Goal: Entertainment & Leisure: Consume media (video, audio)

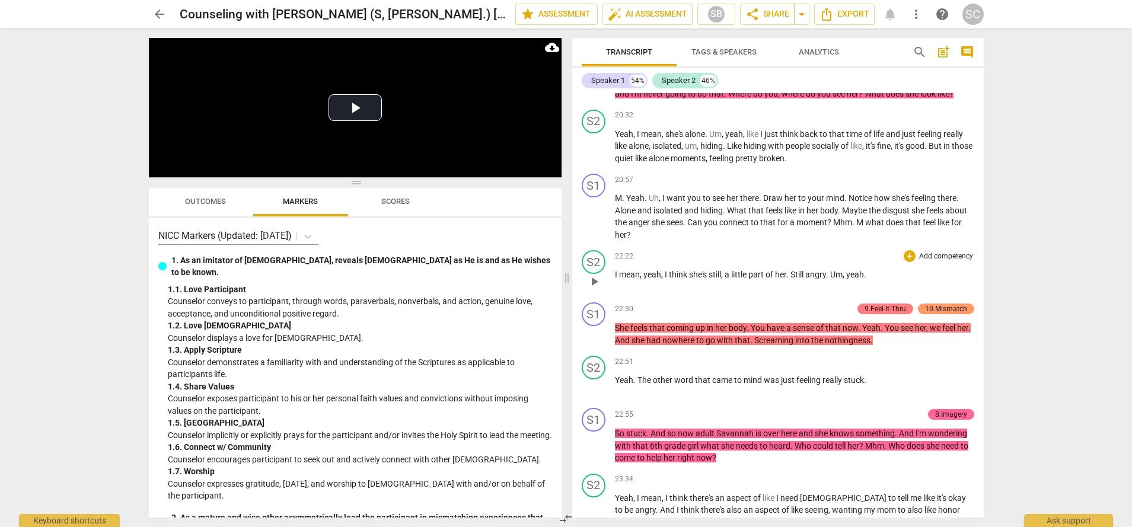
scroll to position [3162, 0]
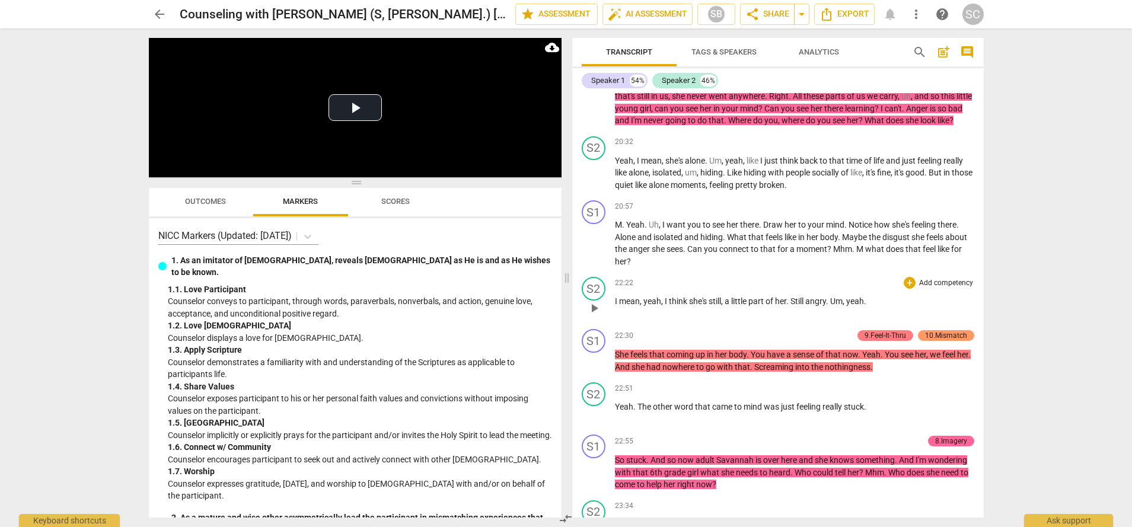
click at [595, 301] on span "play_arrow" at bounding box center [594, 308] width 14 height 14
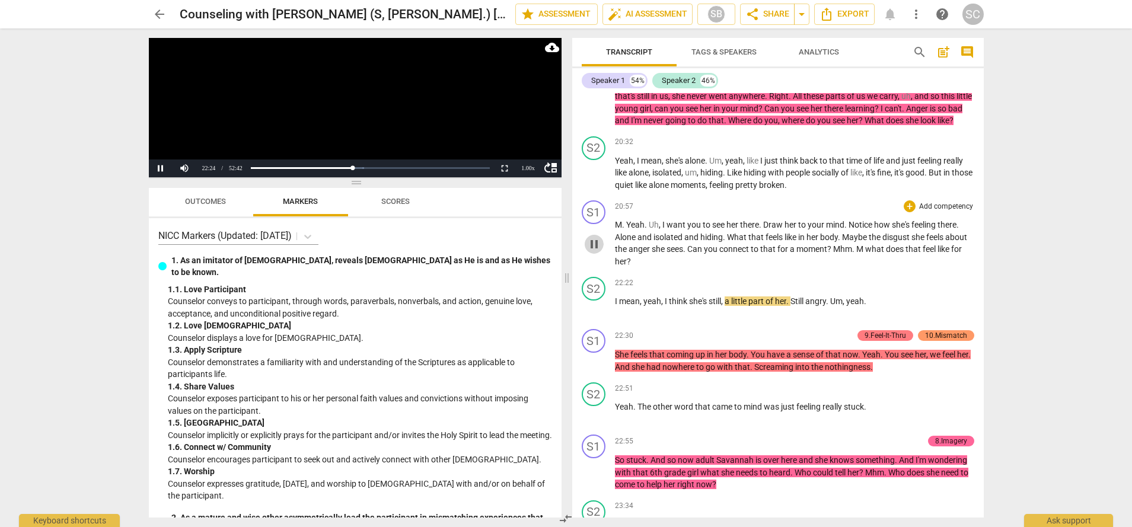
click at [596, 237] on span "pause" at bounding box center [594, 244] width 14 height 14
click at [593, 237] on span "play_arrow" at bounding box center [594, 244] width 14 height 14
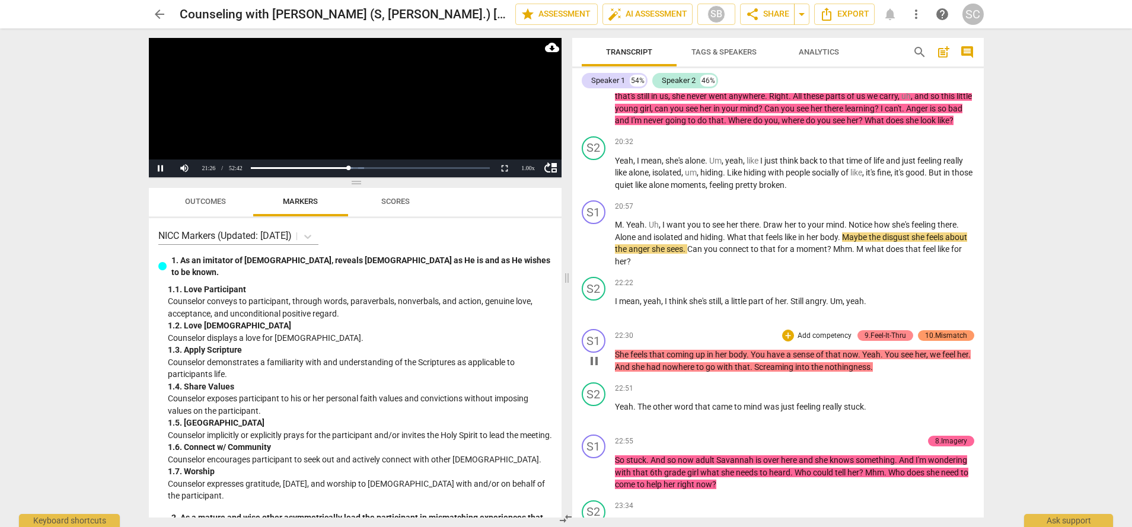
click at [872, 330] on div "9.Feel-It-Thru" at bounding box center [886, 335] width 42 height 11
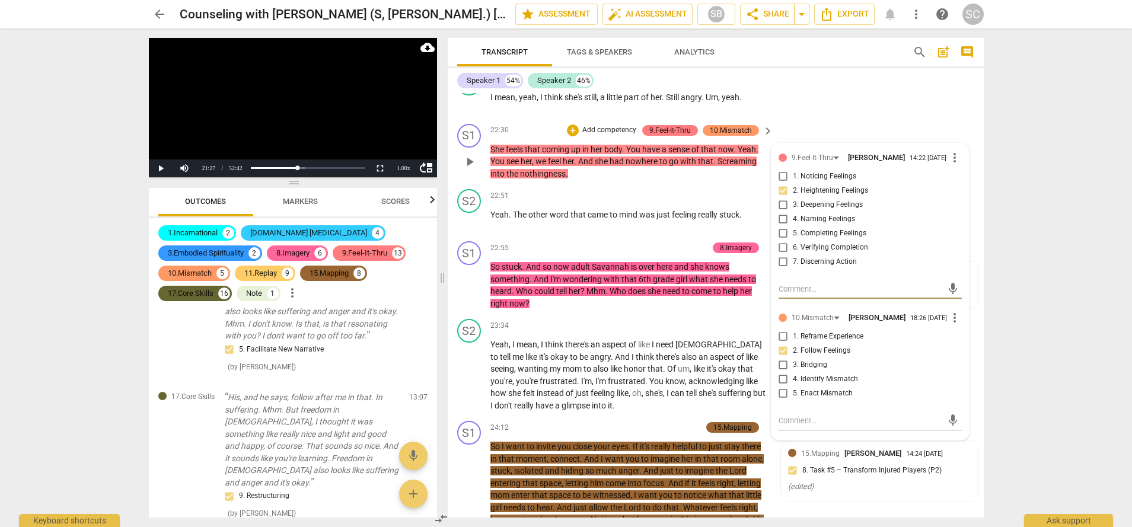
scroll to position [2284, 0]
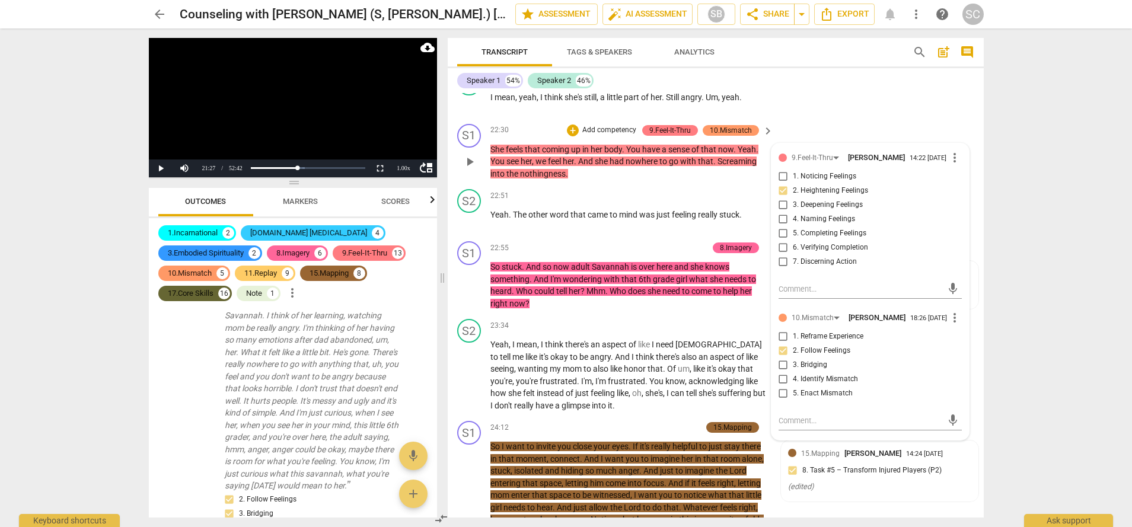
click at [870, 138] on div "S1 play_arrow pause 22:30 + Add competency 9.Feel-It-Thru 10.Mismatch keyboard_…" at bounding box center [716, 152] width 536 height 66
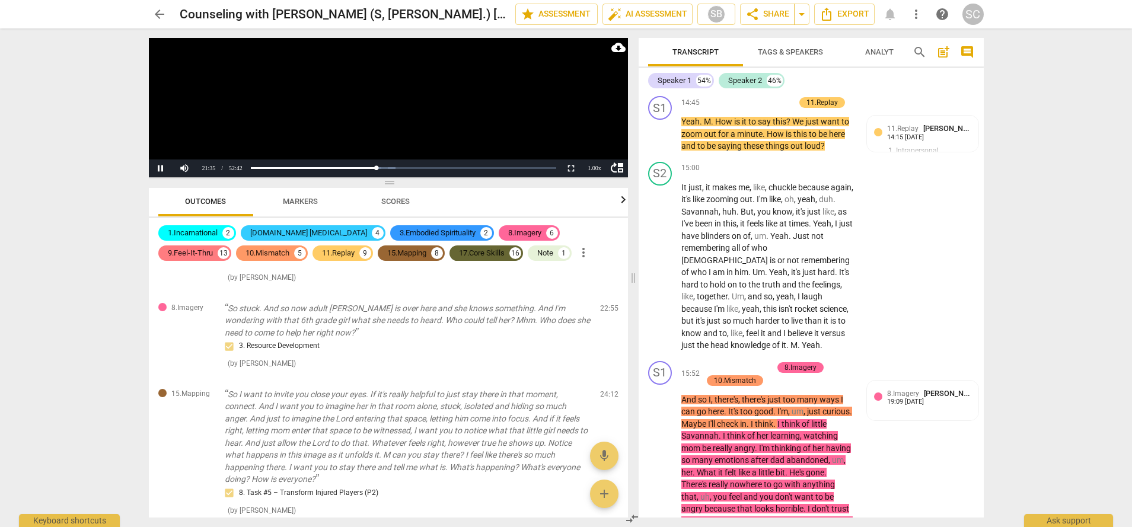
scroll to position [5472, 0]
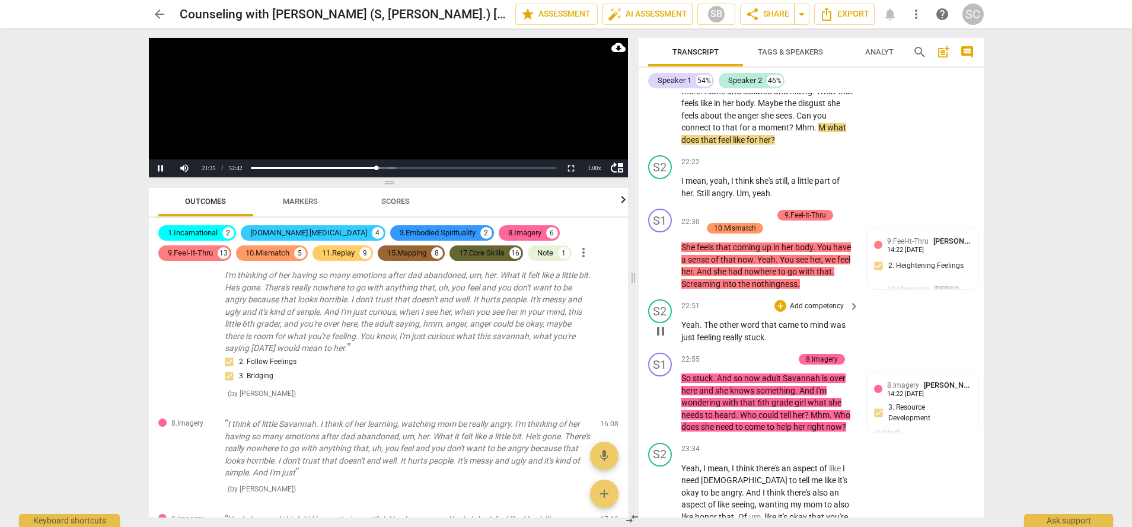
drag, startPoint x: 443, startPoint y: 278, endPoint x: 634, endPoint y: 269, distance: 191.2
click at [634, 269] on span at bounding box center [633, 277] width 7 height 499
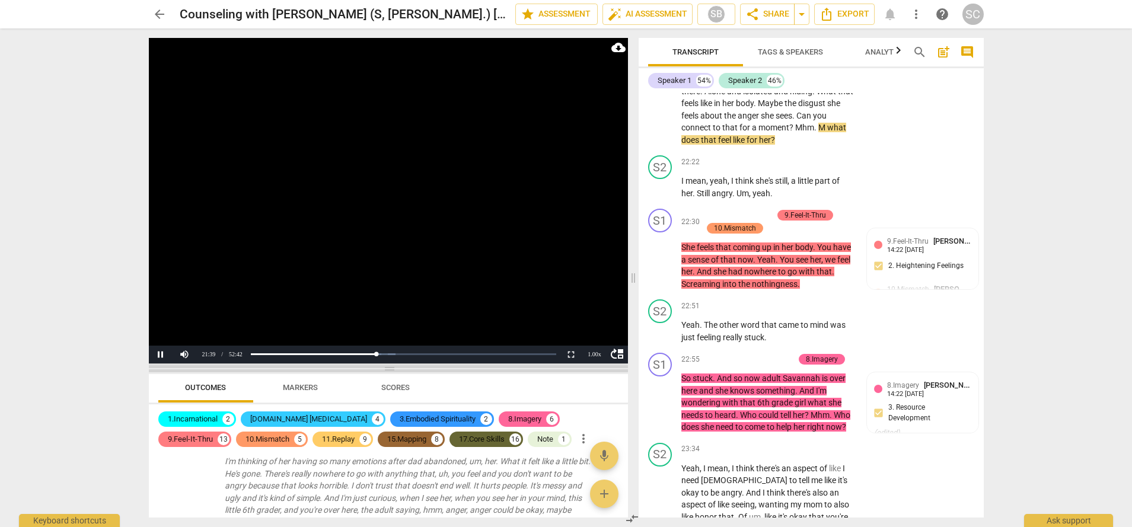
drag, startPoint x: 395, startPoint y: 184, endPoint x: 428, endPoint y: 378, distance: 196.7
click at [428, 372] on span at bounding box center [388, 368] width 479 height 7
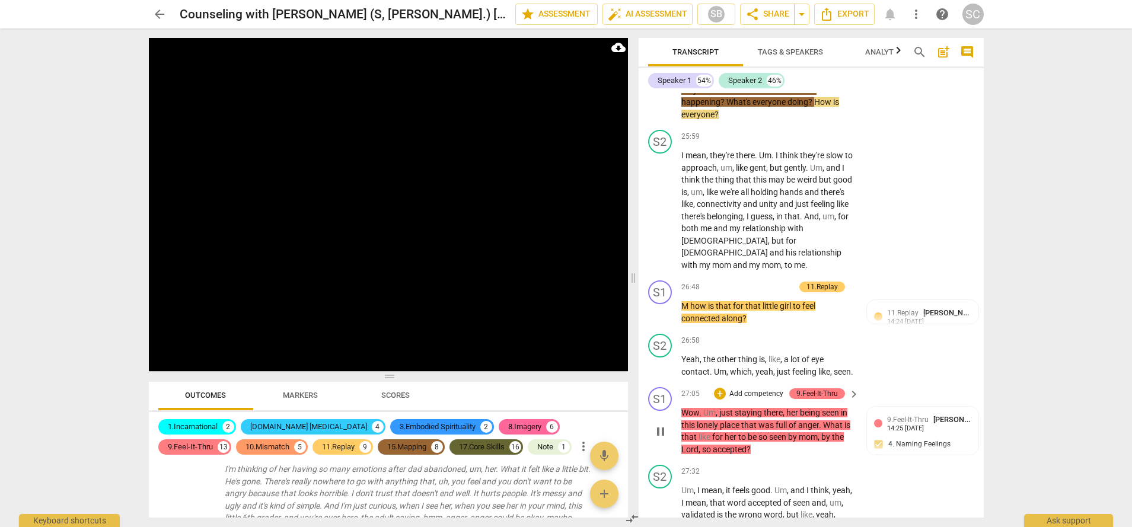
scroll to position [6211, 0]
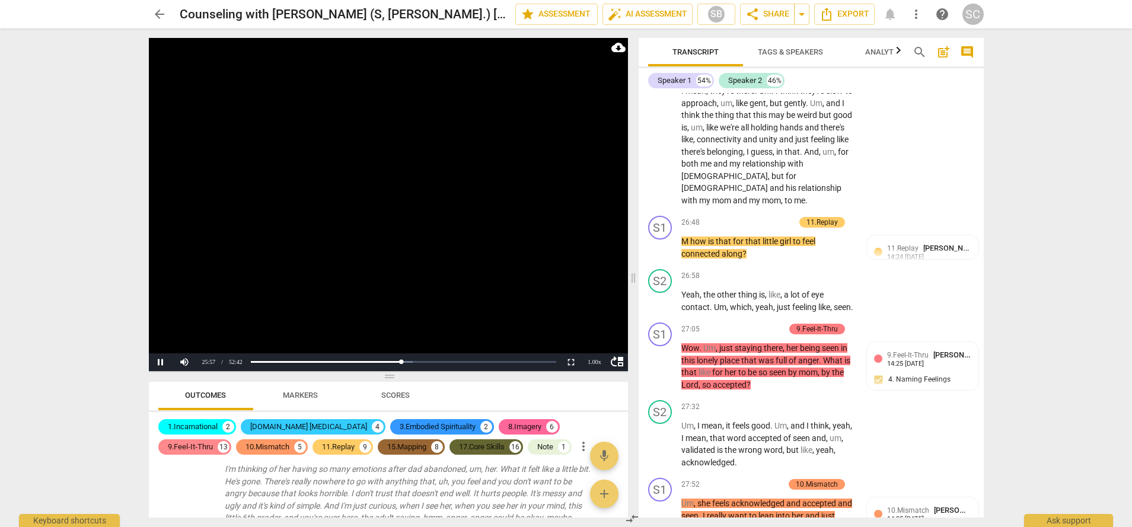
click at [213, 441] on div "9.Feel-It-Thru" at bounding box center [190, 447] width 45 height 12
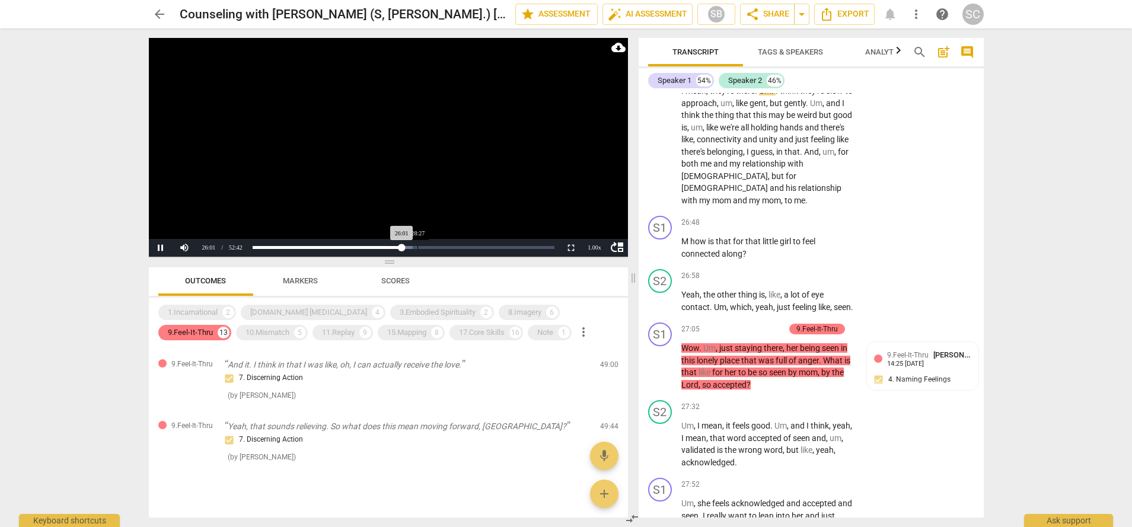
scroll to position [882, 0]
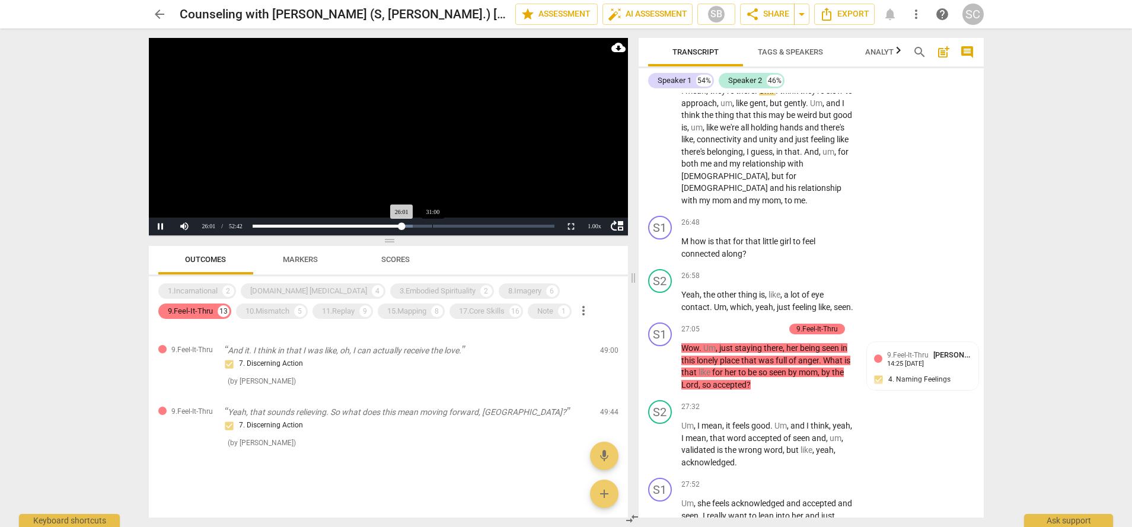
drag, startPoint x: 391, startPoint y: 377, endPoint x: 430, endPoint y: 241, distance: 141.5
click at [430, 241] on span at bounding box center [388, 240] width 479 height 7
click at [453, 166] on video at bounding box center [388, 136] width 479 height 197
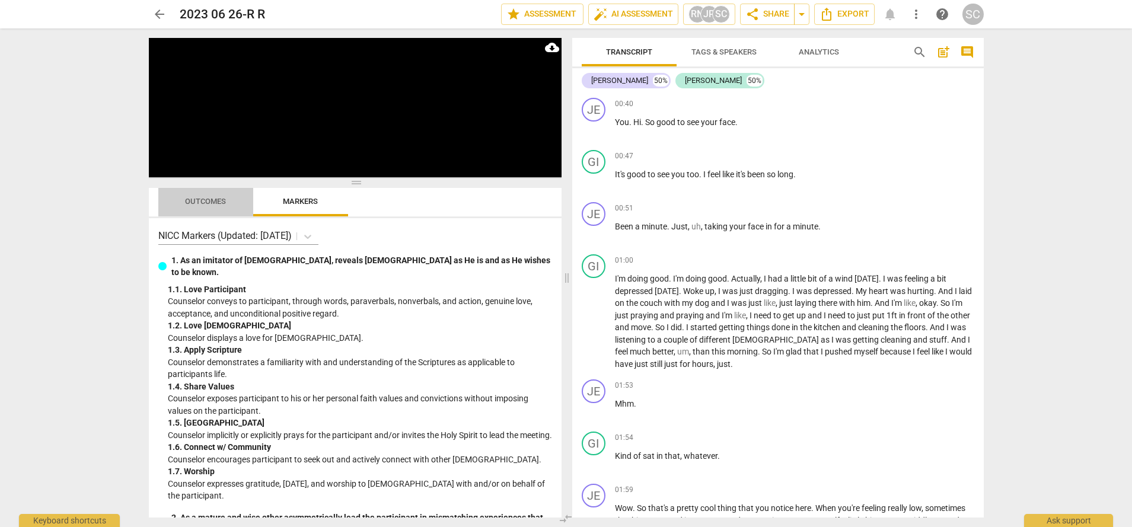
click at [208, 200] on span "Outcomes" at bounding box center [205, 201] width 41 height 9
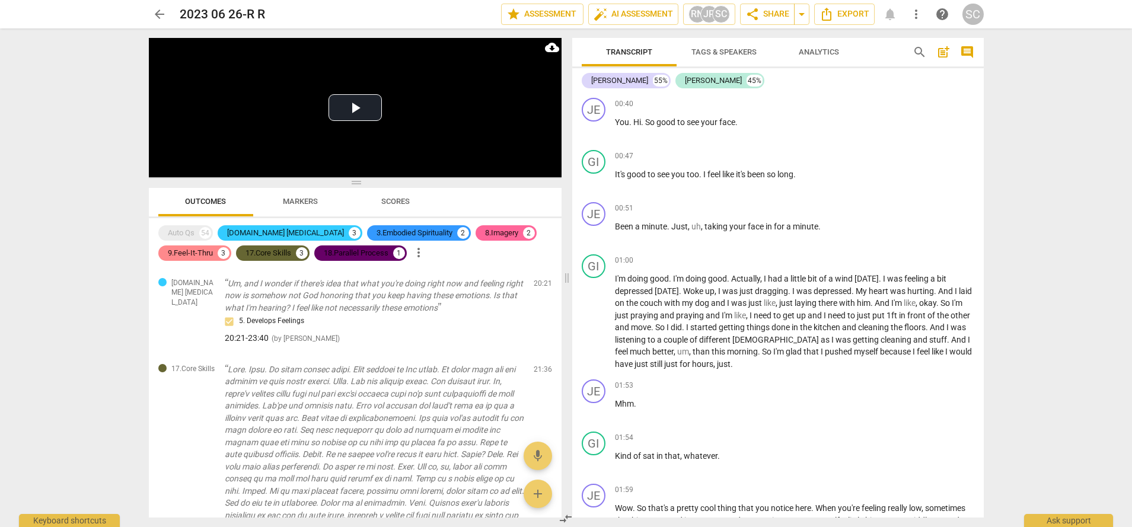
click at [202, 249] on div "9.Feel-It-Thru" at bounding box center [190, 253] width 45 height 12
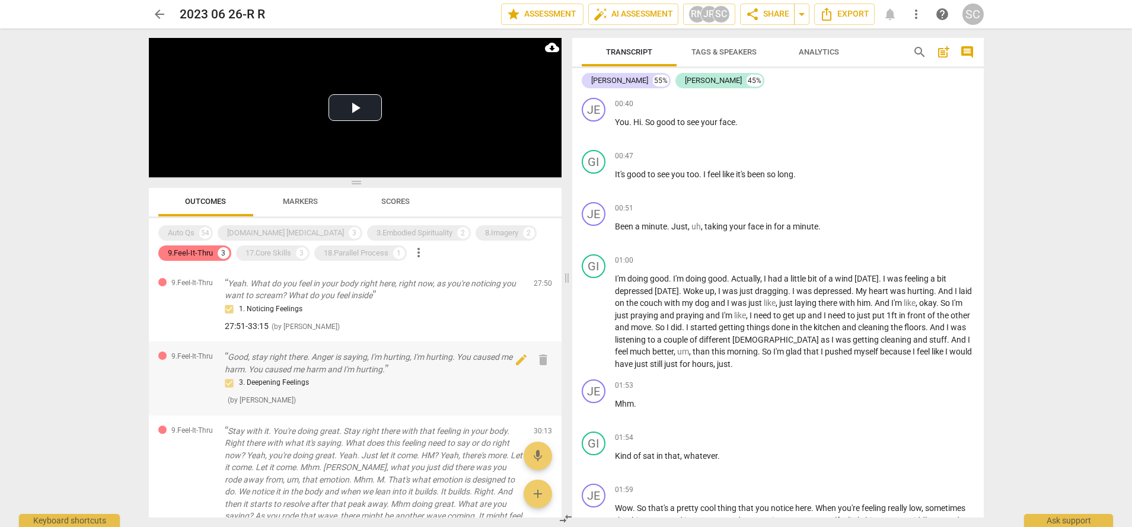
click at [321, 361] on p "Good, stay right there. Anger is saying, I'm hurting, I'm hurting. You caused m…" at bounding box center [374, 363] width 299 height 24
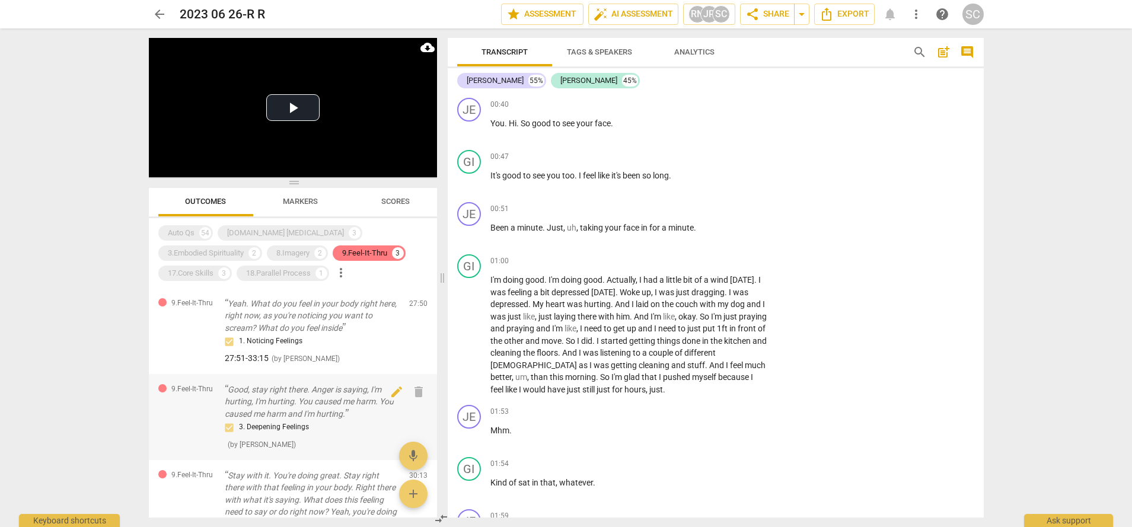
scroll to position [5360, 0]
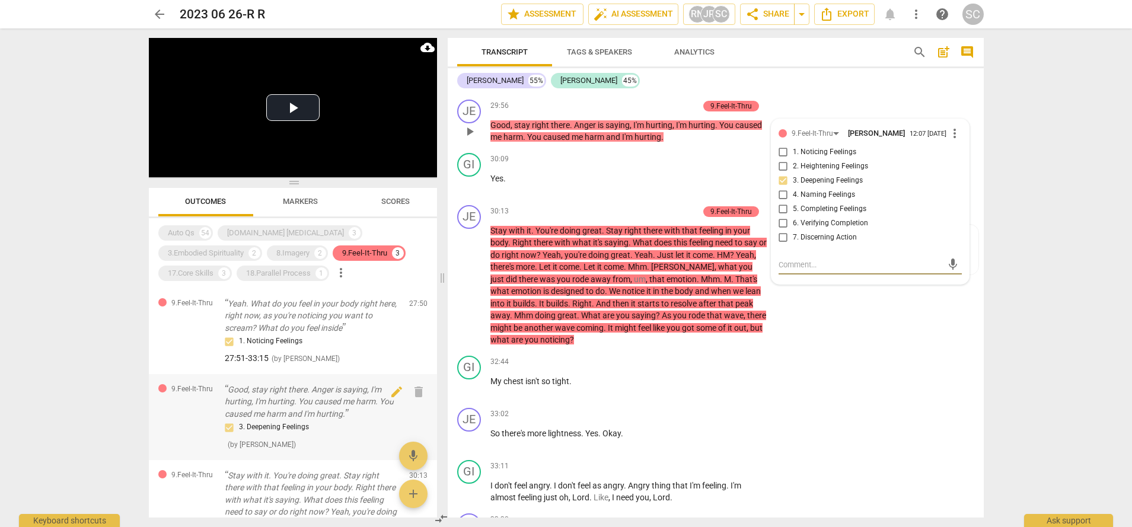
click at [257, 401] on p "Good, stay right there. Anger is saying, I'm hurting, I'm hurting. You caused m…" at bounding box center [312, 402] width 175 height 37
click at [477, 85] on span "play_arrow" at bounding box center [469, 78] width 19 height 14
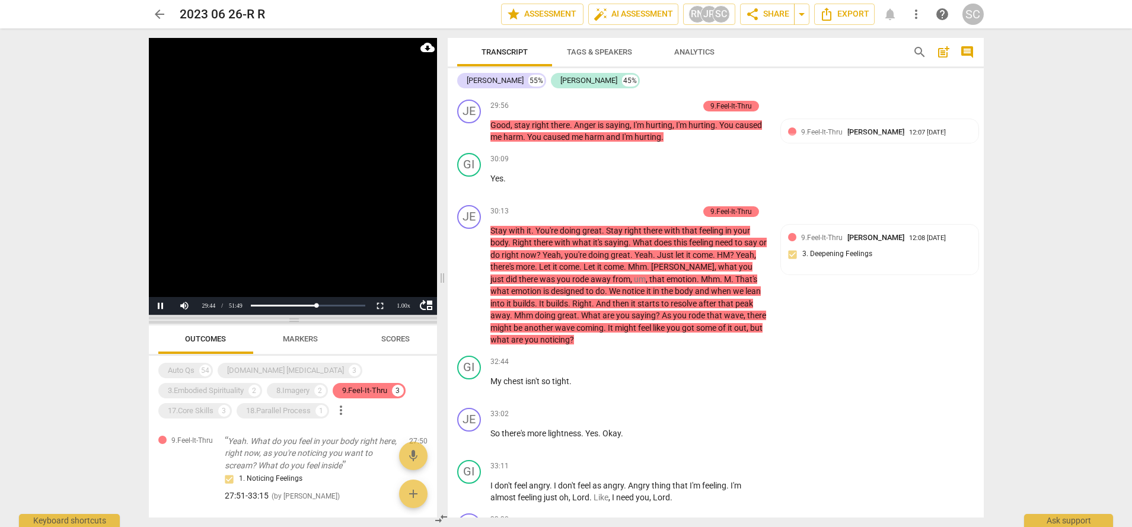
drag, startPoint x: 298, startPoint y: 183, endPoint x: 314, endPoint y: 326, distance: 143.3
click at [314, 324] on span at bounding box center [293, 320] width 288 height 7
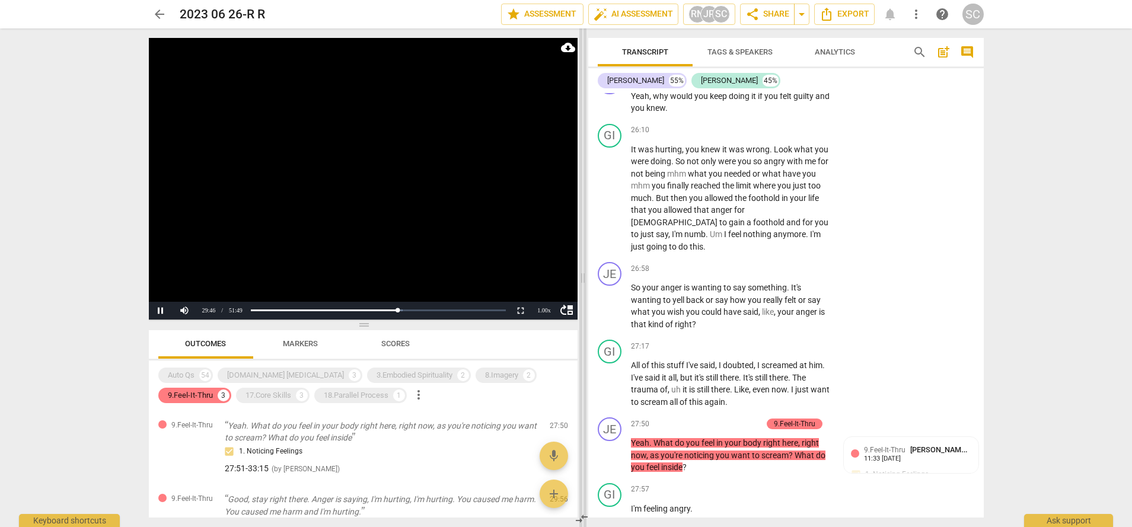
scroll to position [6316, 0]
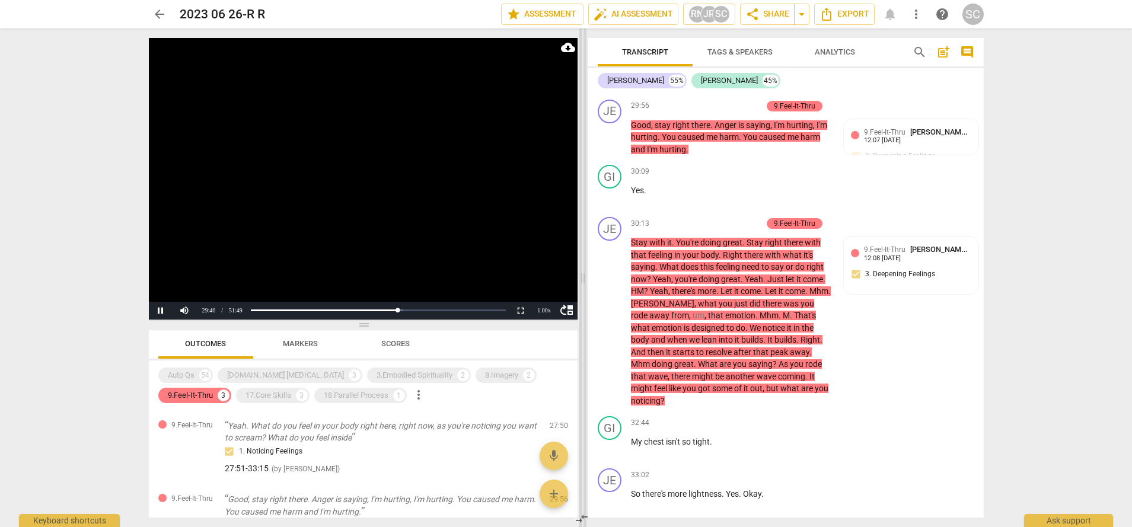
drag, startPoint x: 442, startPoint y: 276, endPoint x: 583, endPoint y: 283, distance: 140.7
click at [583, 283] on span at bounding box center [582, 277] width 7 height 499
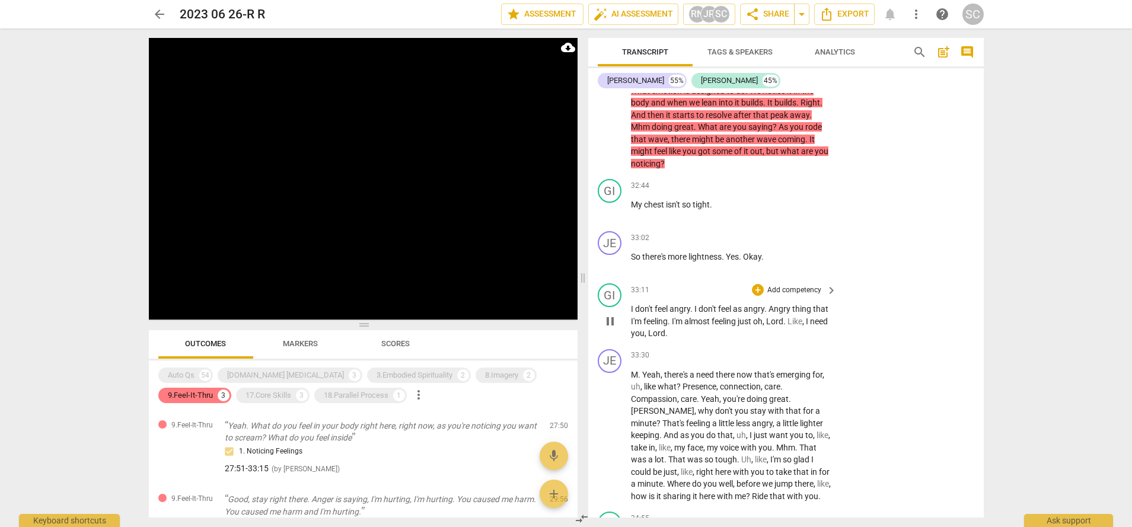
scroll to position [6632, 0]
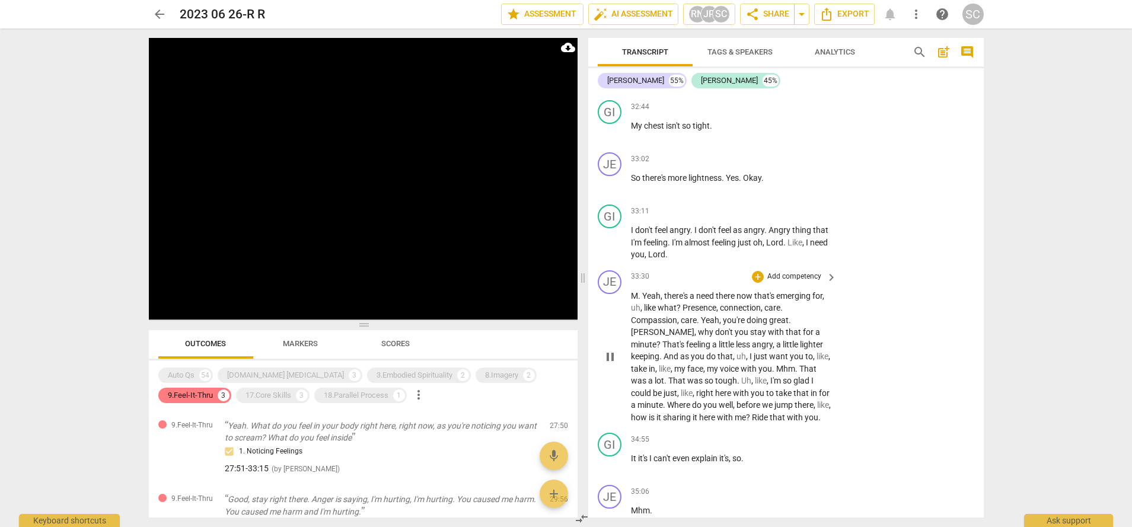
click at [929, 320] on div "JE play_arrow pause 33:30 + Add competency keyboard_arrow_right M . Yeah , ther…" at bounding box center [786, 347] width 396 height 163
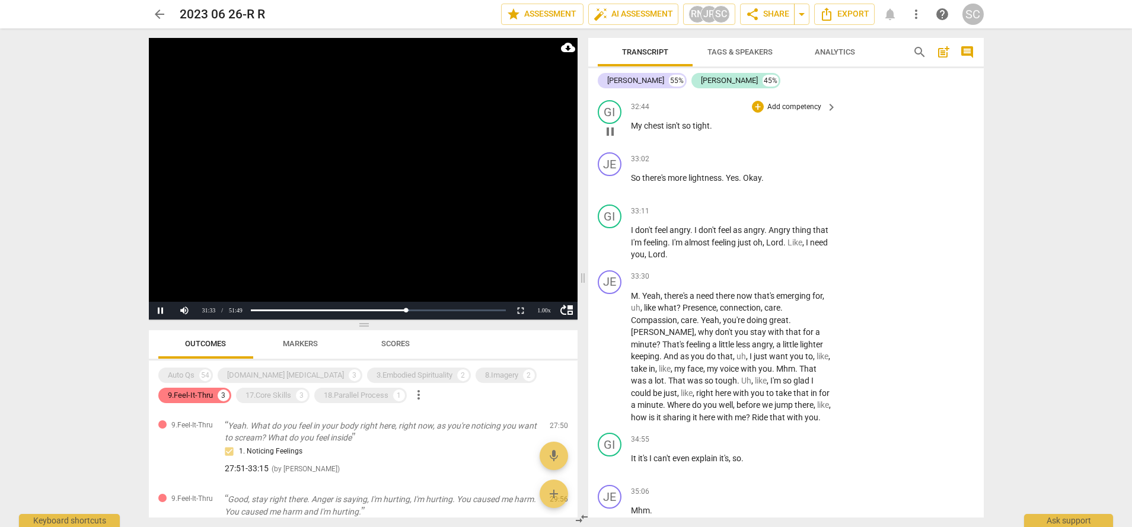
scroll to position [6553, 0]
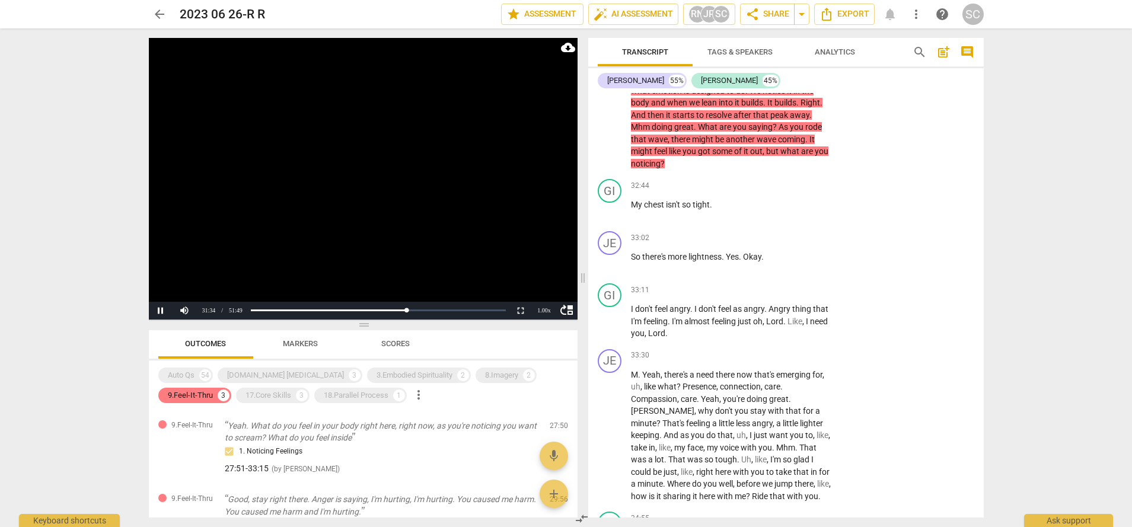
click at [303, 347] on span "Markers" at bounding box center [300, 343] width 35 height 9
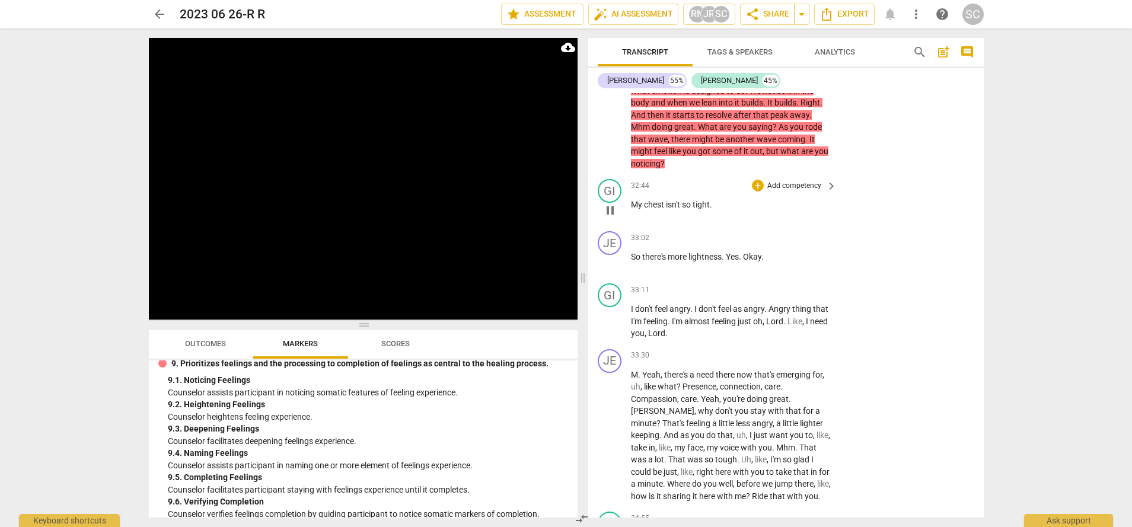
scroll to position [6474, 0]
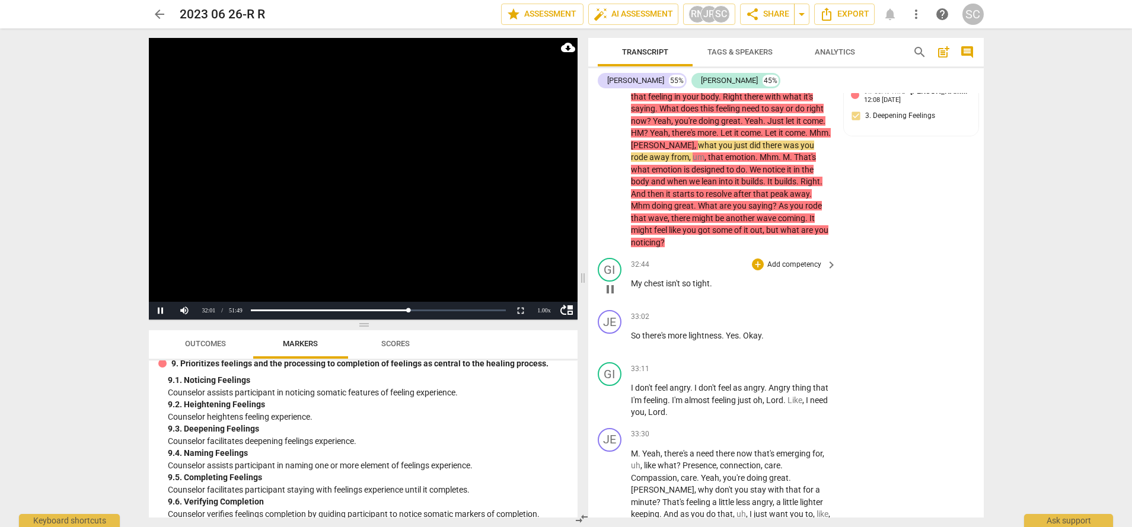
click at [894, 305] on div "GI play_arrow pause 32:44 + Add competency keyboard_arrow_right My chest isn't …" at bounding box center [786, 279] width 396 height 52
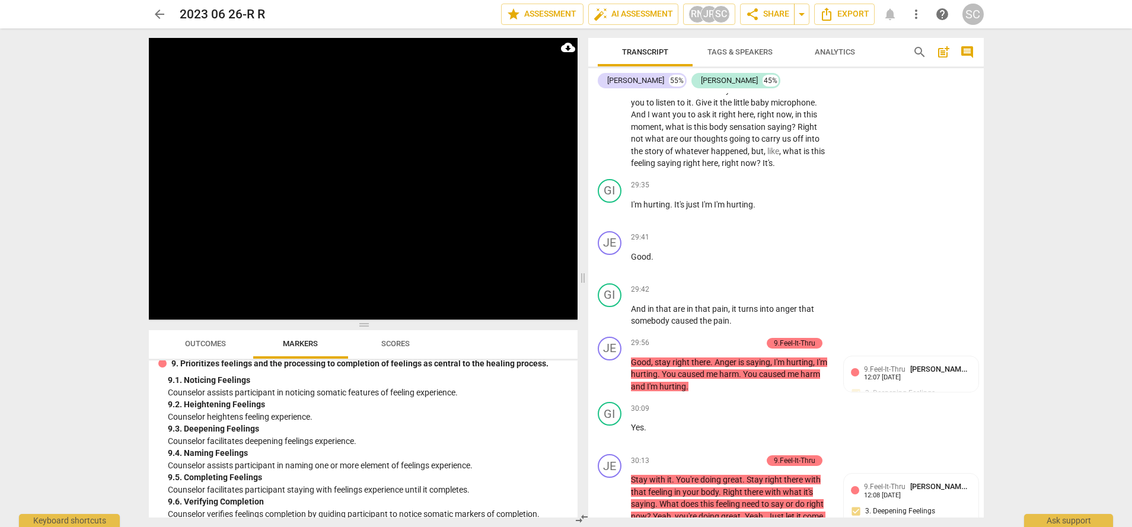
scroll to position [5683, 0]
